Goal: Information Seeking & Learning: Learn about a topic

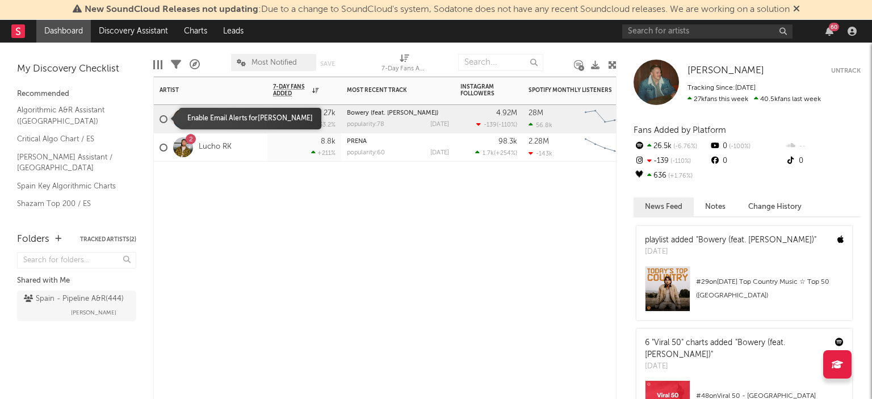
click at [167, 118] on div at bounding box center [164, 119] width 8 height 8
click at [160, 118] on input "checkbox" at bounding box center [160, 119] width 0 height 10
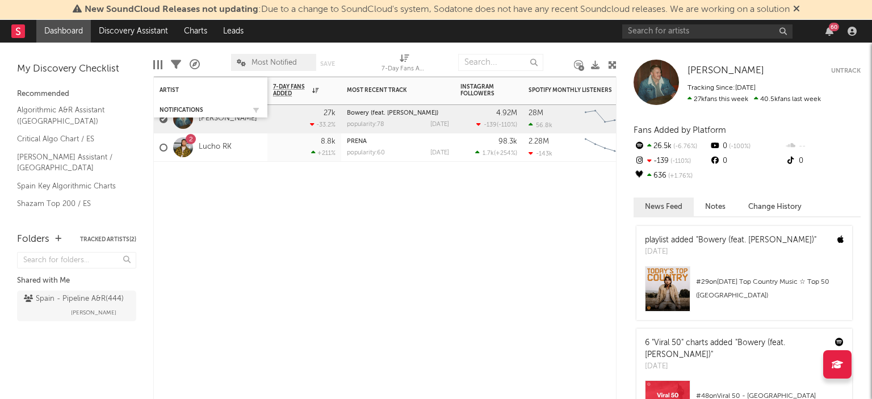
click at [163, 115] on div "Notifications" at bounding box center [211, 110] width 102 height 11
click at [162, 117] on div "Notifications" at bounding box center [211, 110] width 114 height 15
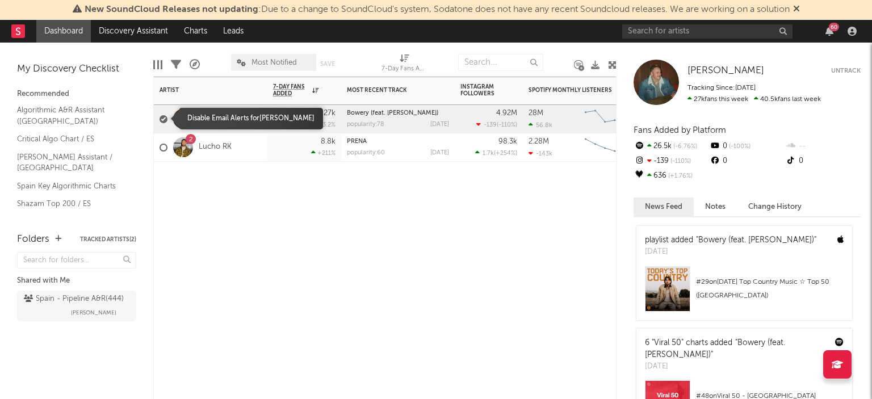
click at [165, 115] on label at bounding box center [164, 119] width 8 height 10
click at [160, 115] on input "checkbox" at bounding box center [160, 119] width 0 height 10
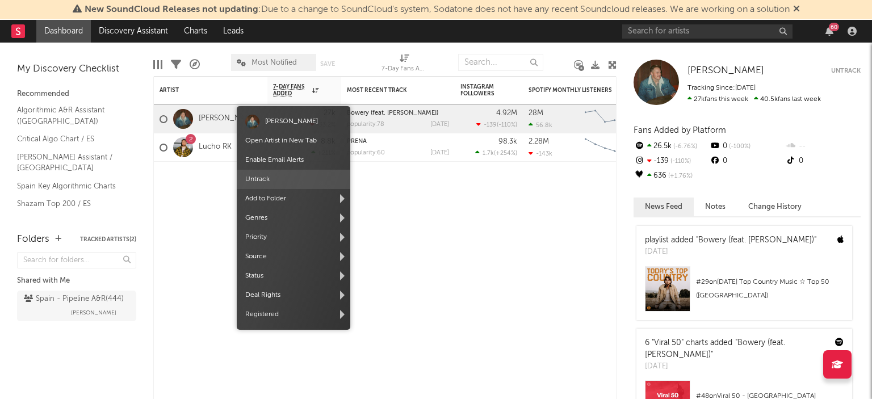
click at [277, 176] on span "Untrack" at bounding box center [294, 179] width 114 height 19
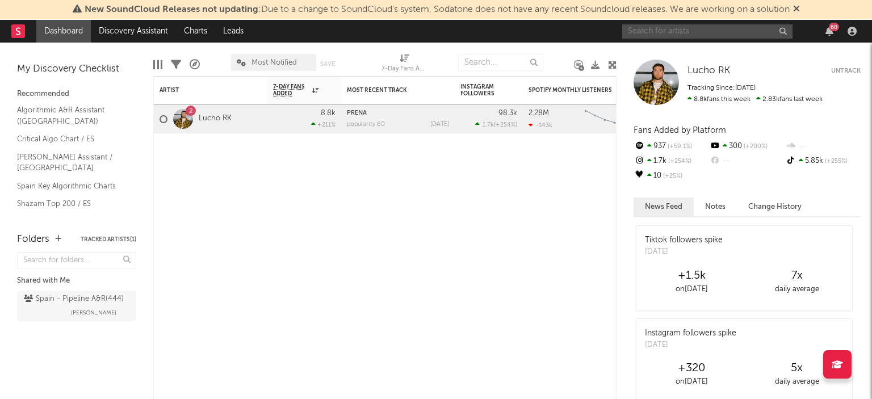
click at [691, 30] on input "text" at bounding box center [707, 31] width 170 height 14
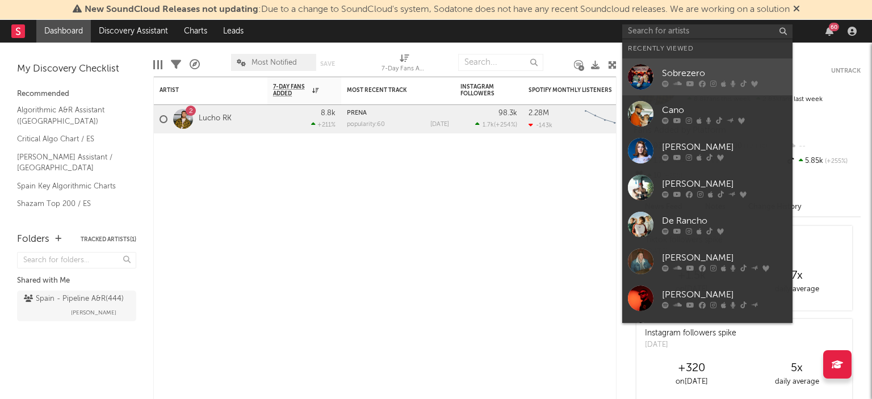
click at [673, 75] on div "Sobrezero" at bounding box center [724, 73] width 125 height 14
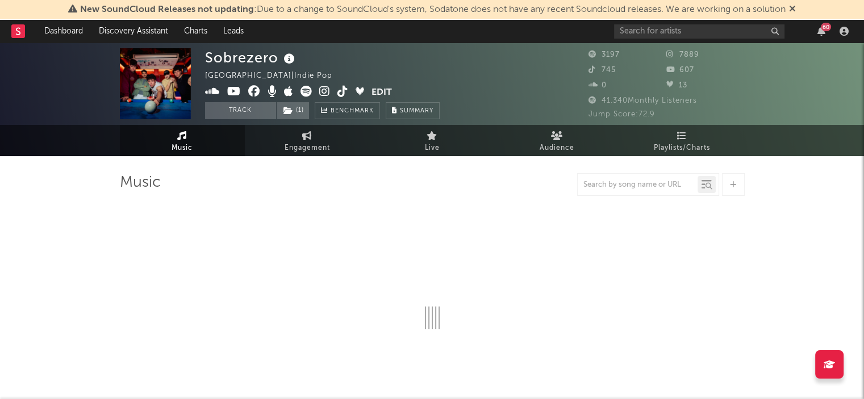
select select "1w"
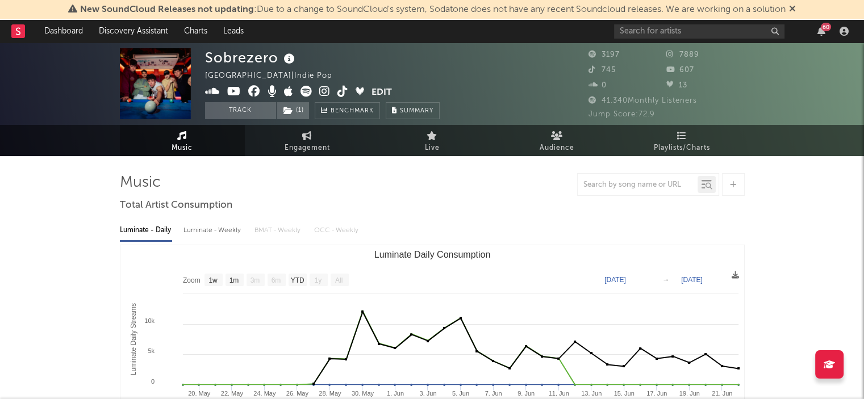
drag, startPoint x: 396, startPoint y: 183, endPoint x: 383, endPoint y: 174, distance: 15.6
click at [395, 182] on div at bounding box center [432, 184] width 625 height 23
click at [264, 112] on button "Track" at bounding box center [240, 110] width 71 height 17
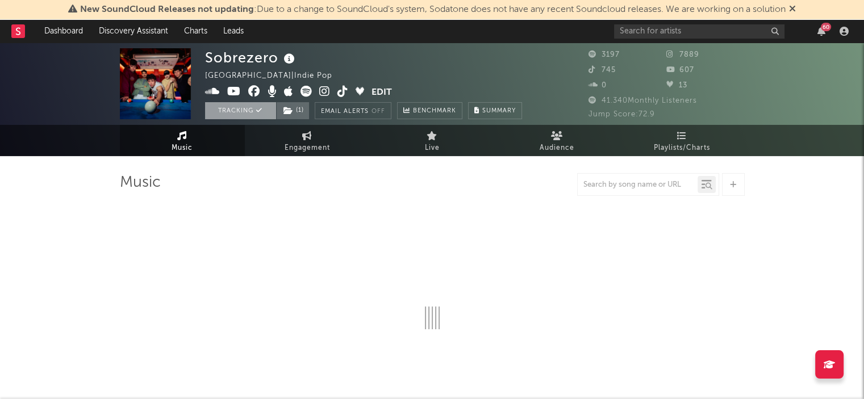
select select "1w"
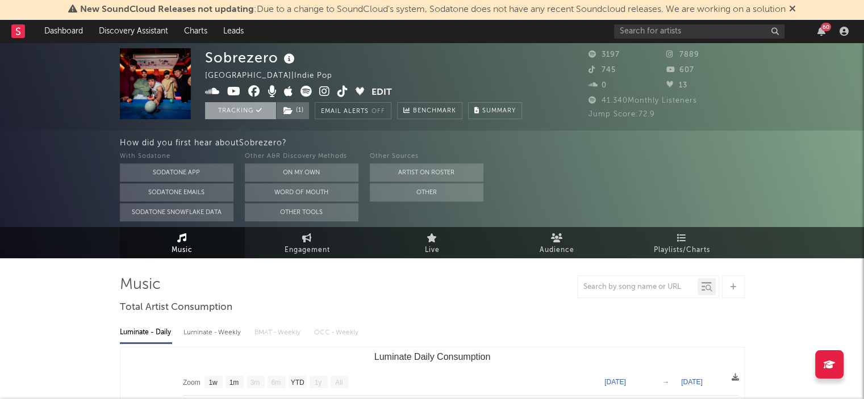
click at [244, 100] on div "Sobrezero [GEOGRAPHIC_DATA] | Indie Pop Edit Tracking ( 1 ) Email Alerts Off Be…" at bounding box center [363, 83] width 317 height 71
click at [257, 108] on icon at bounding box center [259, 110] width 6 height 6
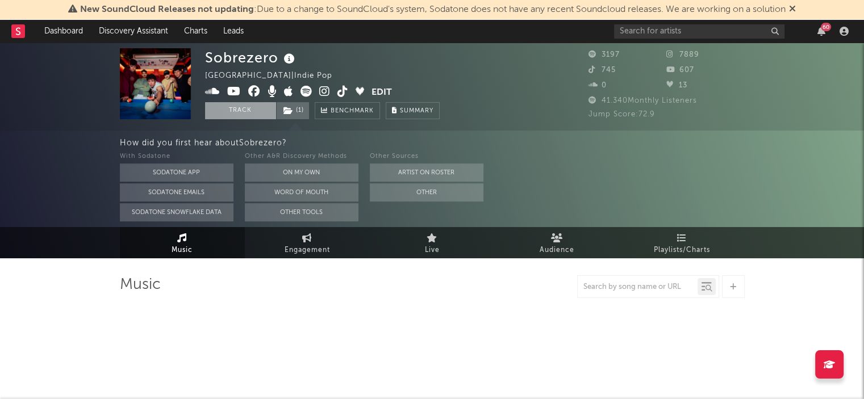
select select "1w"
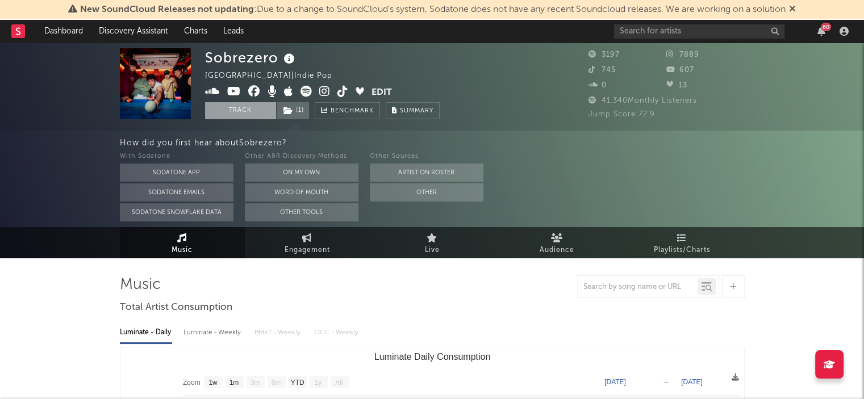
click at [382, 90] on button "Edit" at bounding box center [381, 93] width 20 height 14
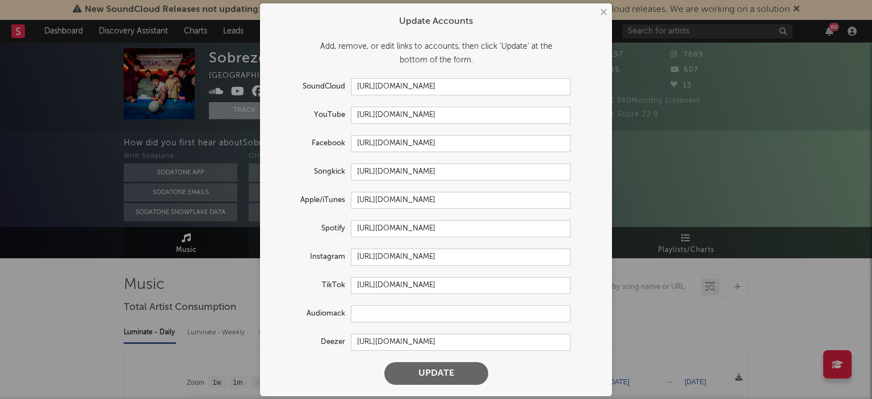
drag, startPoint x: 603, startPoint y: 14, endPoint x: 597, endPoint y: 20, distance: 8.0
click at [599, 20] on div "× Update Accounts Add, remove, or edit links to accounts, then click 'Update' a…" at bounding box center [436, 199] width 352 height 393
click at [600, 12] on button "×" at bounding box center [603, 12] width 12 height 12
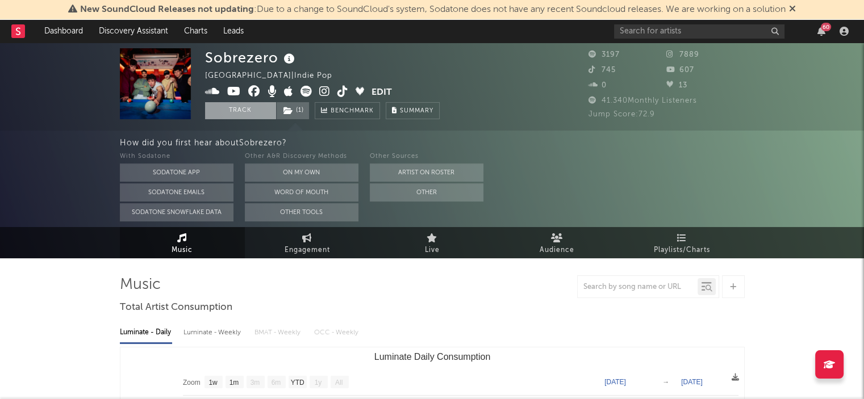
click at [360, 90] on icon at bounding box center [360, 91] width 9 height 9
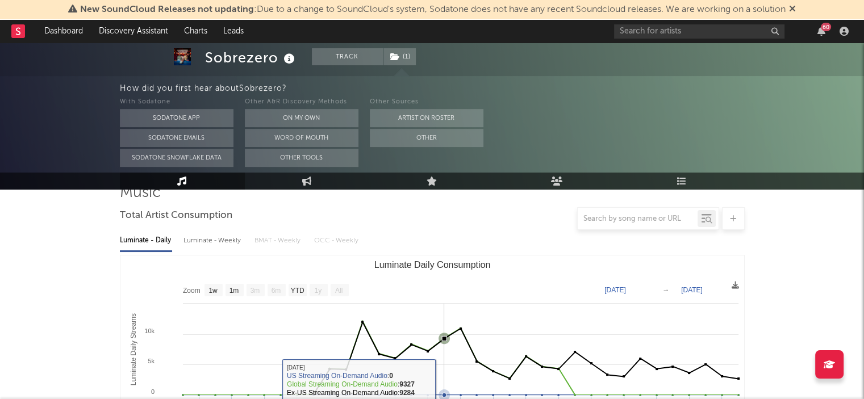
scroll to position [57, 0]
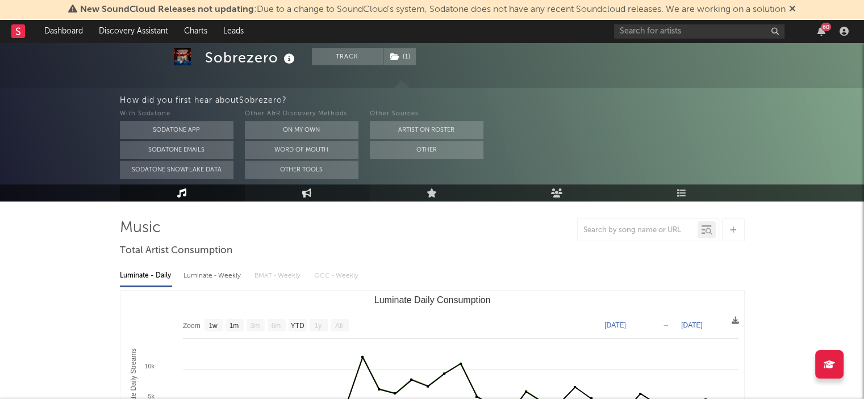
click at [313, 188] on link "Engagement" at bounding box center [307, 193] width 125 height 17
select select "1w"
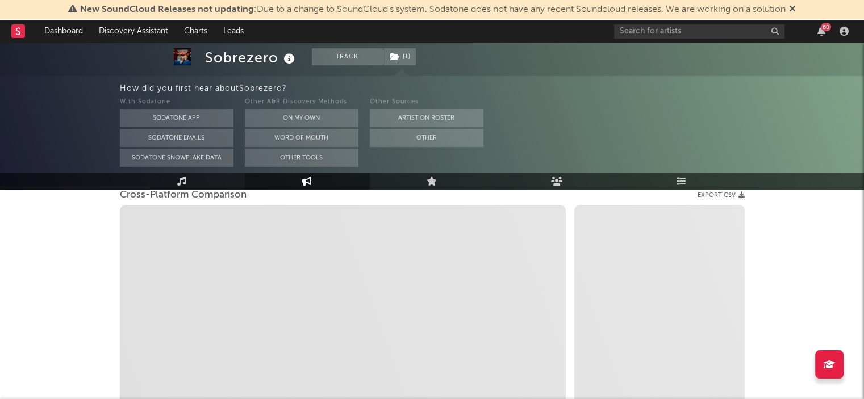
scroll to position [170, 0]
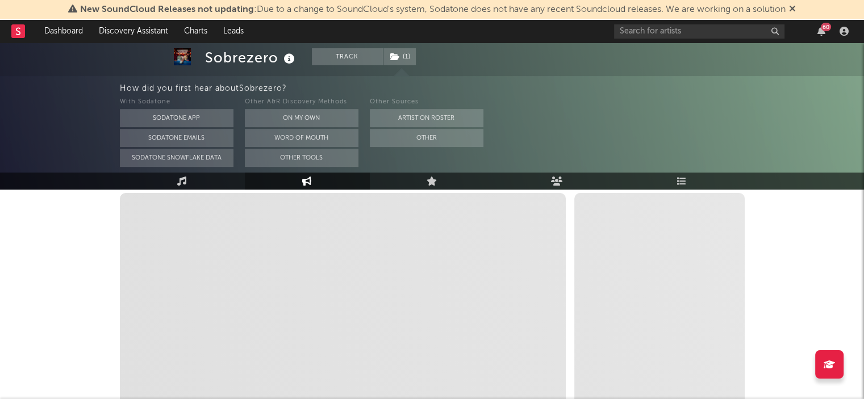
select select "1m"
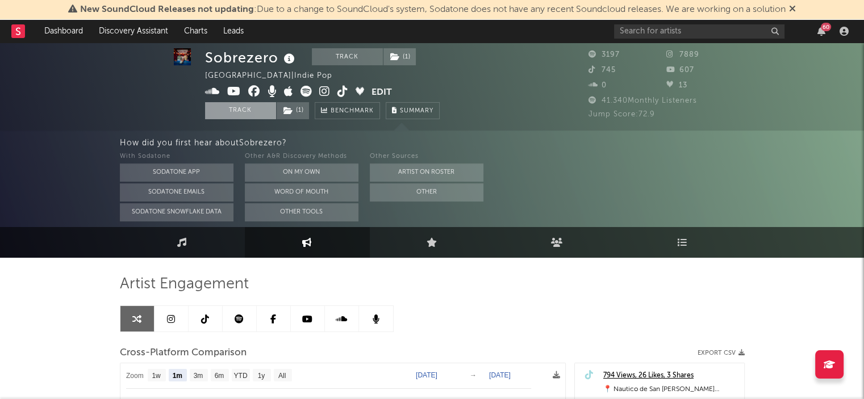
scroll to position [0, 0]
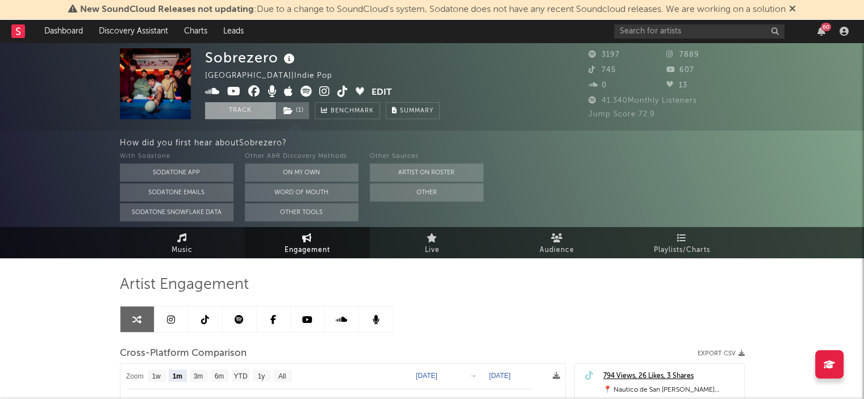
click at [200, 232] on link "Music" at bounding box center [182, 242] width 125 height 31
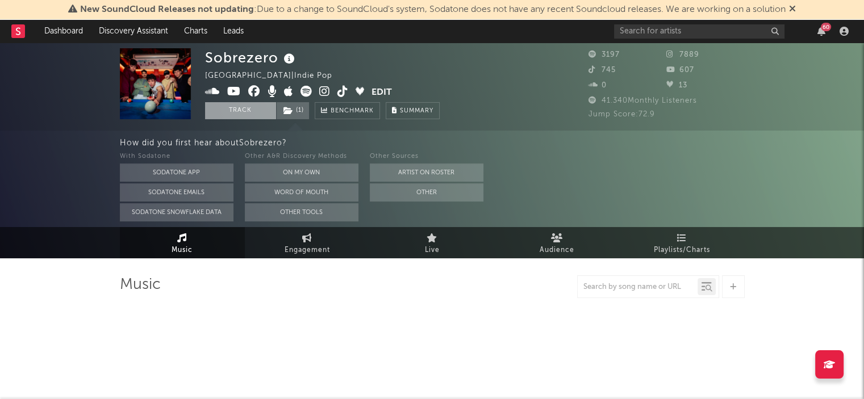
select select "1w"
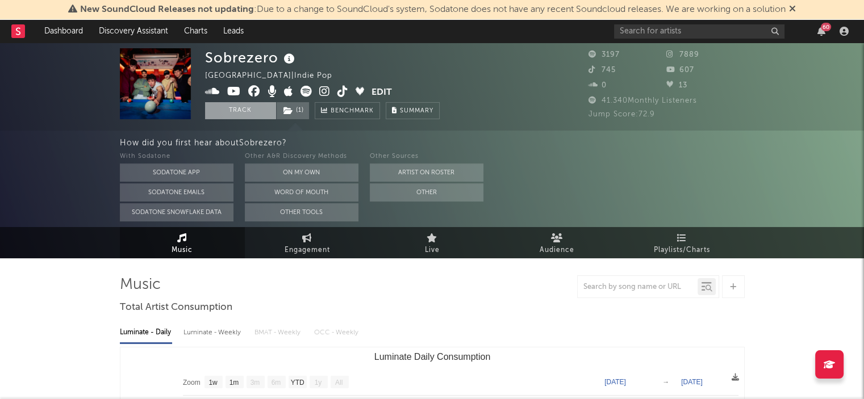
click at [796, 9] on icon at bounding box center [792, 8] width 7 height 9
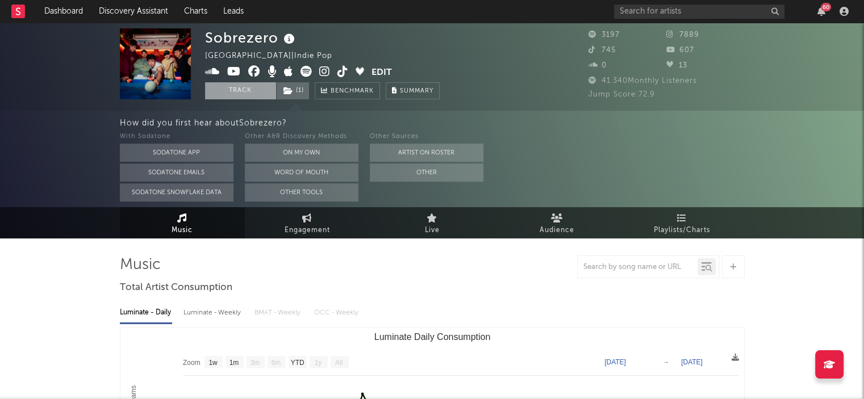
click at [184, 220] on icon at bounding box center [182, 218] width 10 height 9
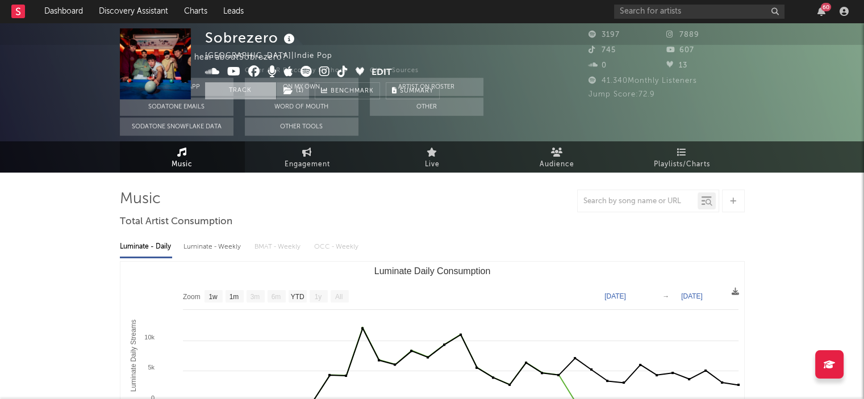
scroll to position [170, 0]
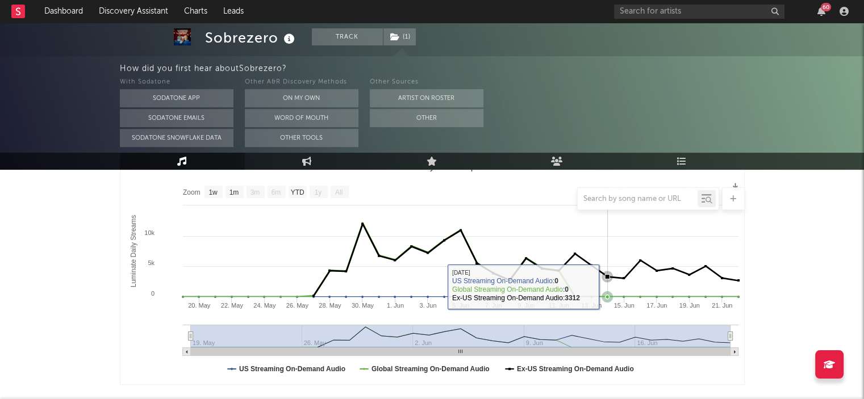
click at [603, 290] on rect "Luminate Daily Consumption" at bounding box center [432, 270] width 624 height 227
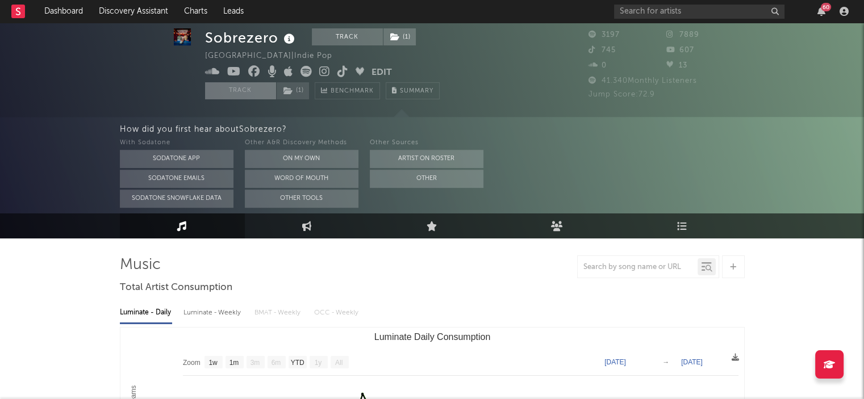
scroll to position [57, 0]
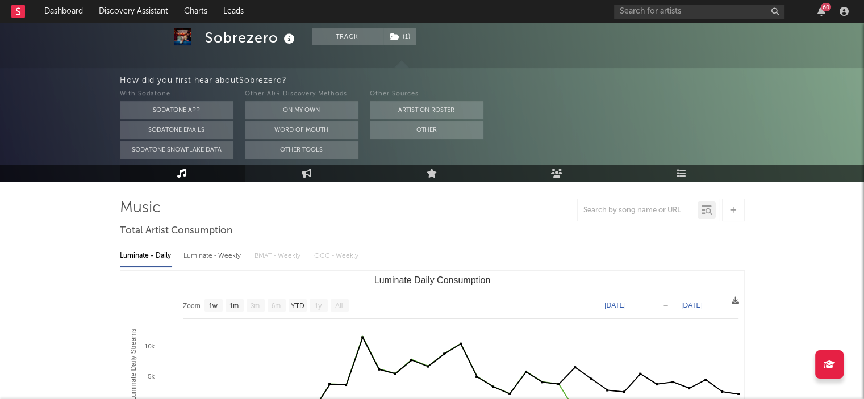
click at [626, 304] on text "[DATE]" at bounding box center [615, 306] width 22 height 8
click at [638, 302] on input "[DATE]" at bounding box center [623, 305] width 53 height 11
click at [650, 305] on input "[DATE]" at bounding box center [623, 305] width 53 height 11
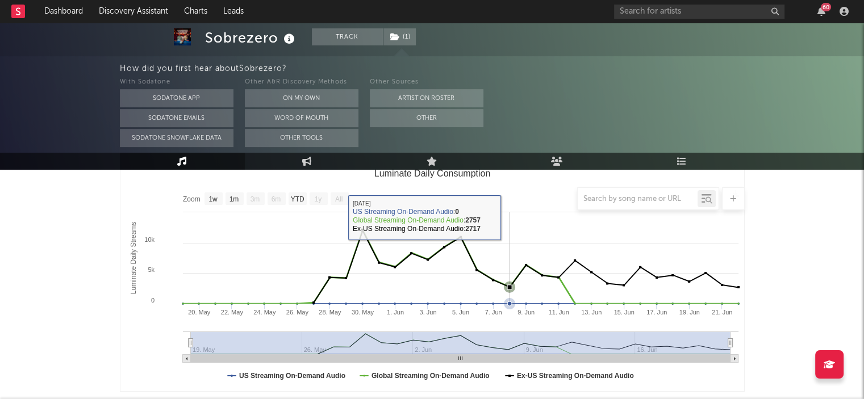
scroll to position [170, 0]
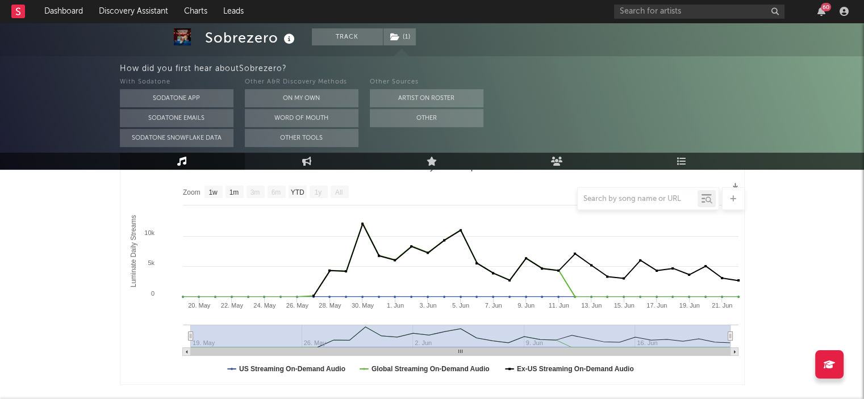
click at [296, 190] on div at bounding box center [432, 198] width 625 height 23
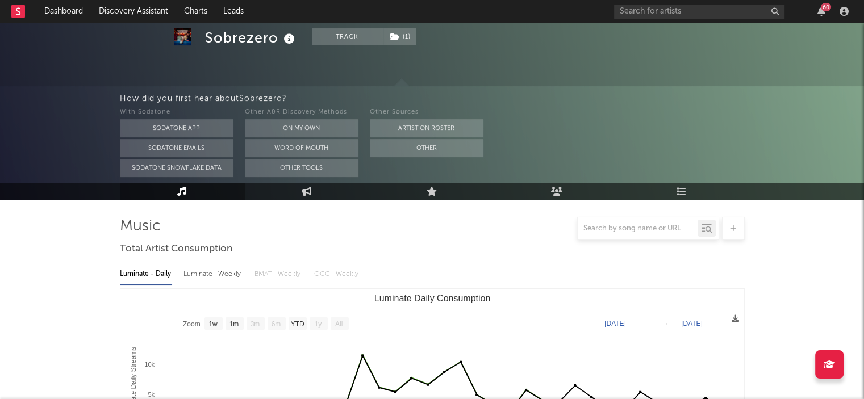
scroll to position [0, 0]
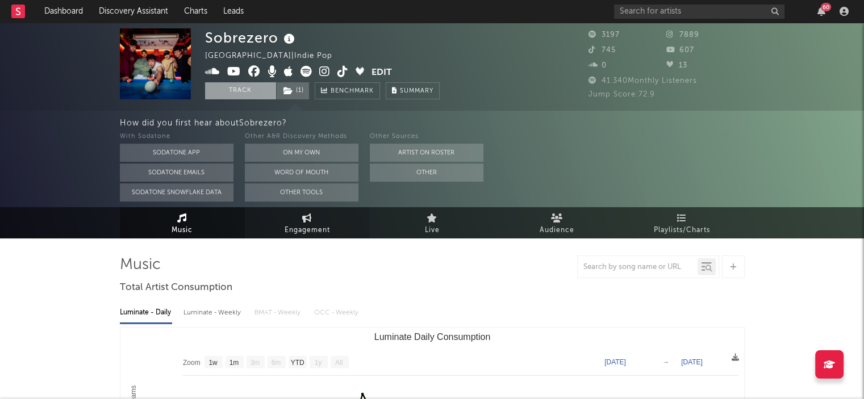
click at [303, 219] on icon at bounding box center [307, 218] width 10 height 9
select select "1w"
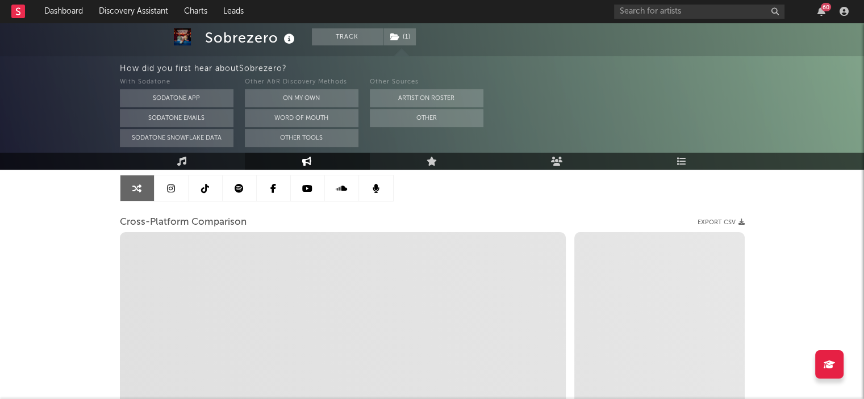
scroll to position [114, 0]
select select "1m"
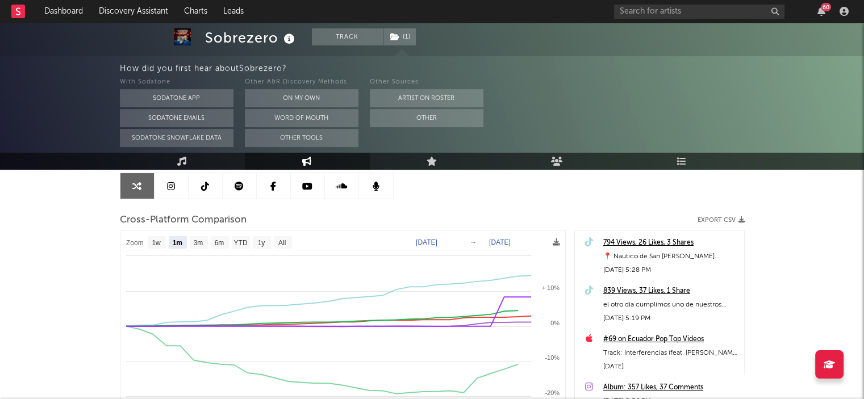
click at [175, 190] on link at bounding box center [171, 186] width 34 height 26
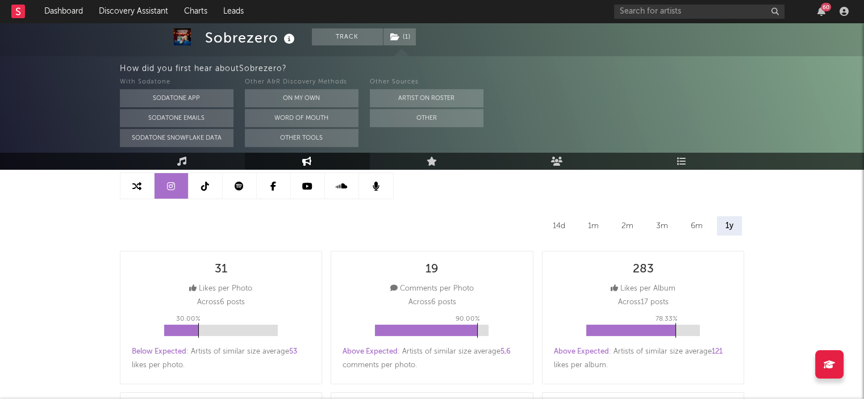
select select "6m"
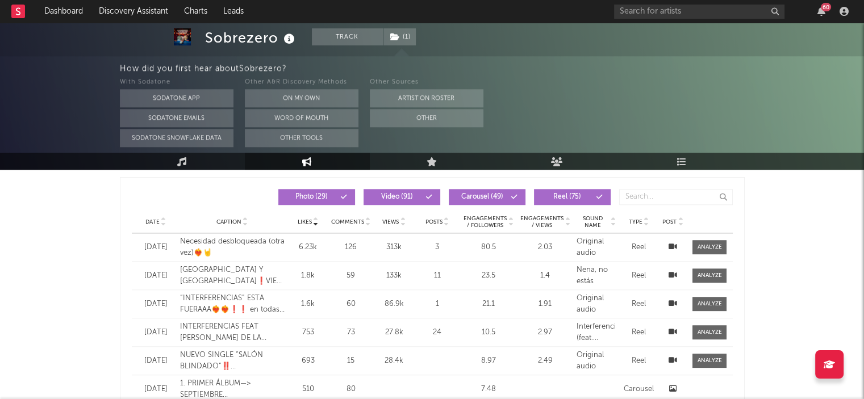
scroll to position [909, 0]
